Goal: Task Accomplishment & Management: Manage account settings

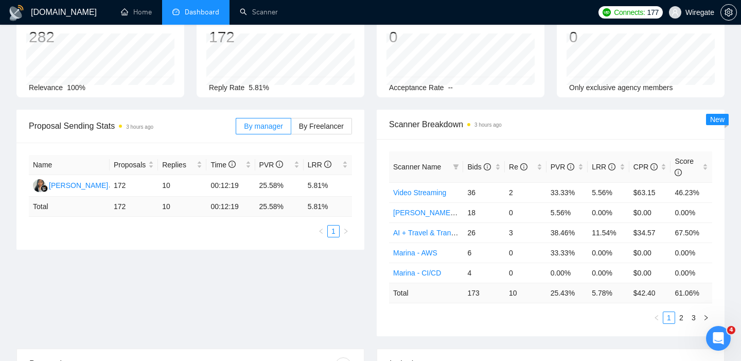
scroll to position [69, 0]
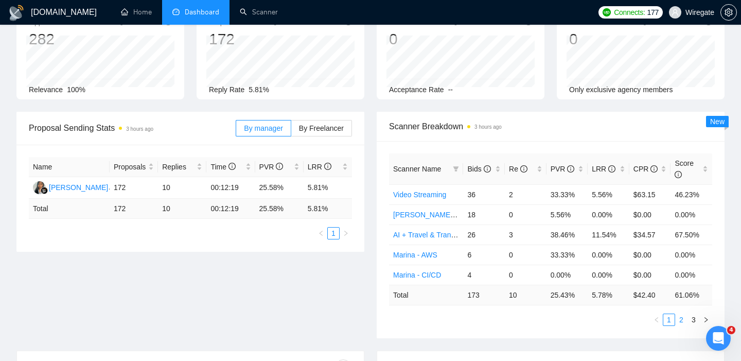
click at [684, 321] on link "2" at bounding box center [681, 319] width 11 height 11
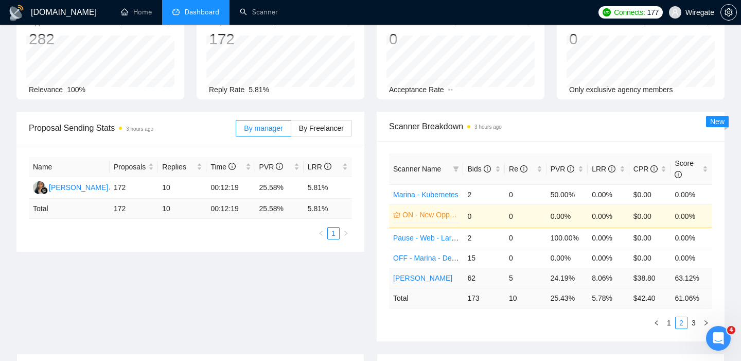
click at [413, 280] on link "[PERSON_NAME]" at bounding box center [422, 278] width 59 height 8
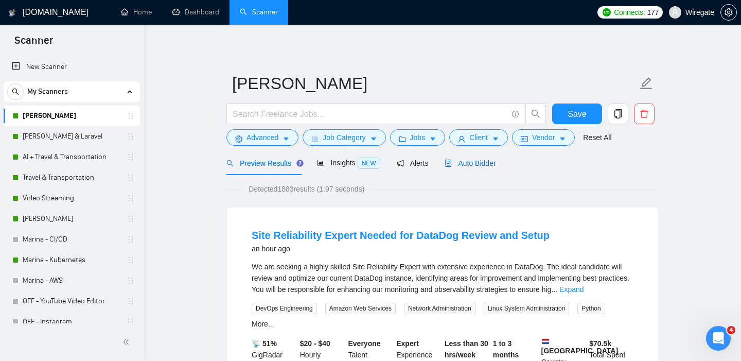
click at [481, 163] on span "Auto Bidder" at bounding box center [470, 163] width 51 height 8
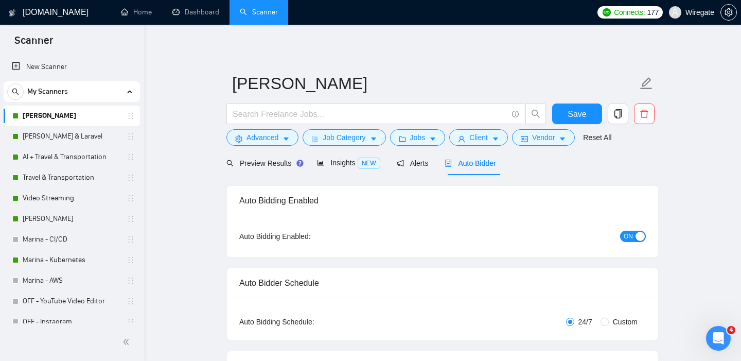
checkbox input "true"
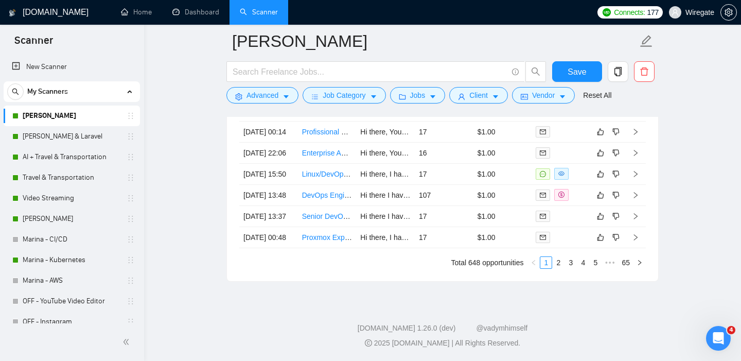
scroll to position [2898, 0]
